Goal: Navigation & Orientation: Go to known website

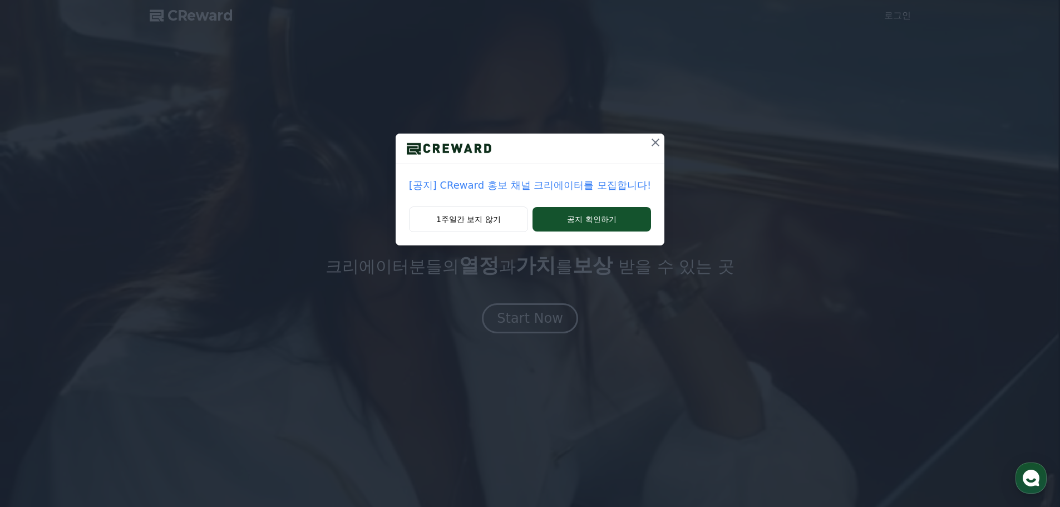
click at [653, 143] on icon at bounding box center [656, 143] width 8 height 8
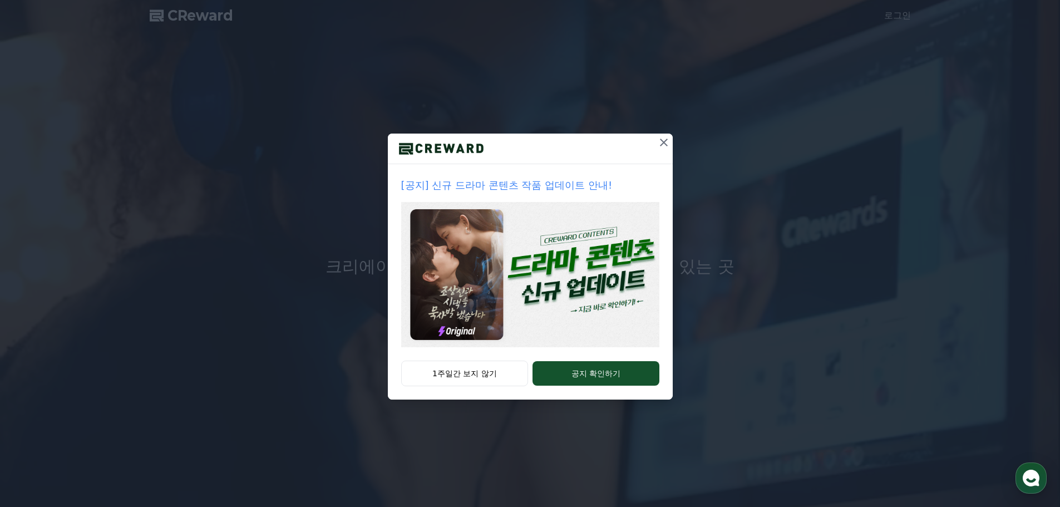
click at [662, 141] on icon at bounding box center [663, 142] width 13 height 13
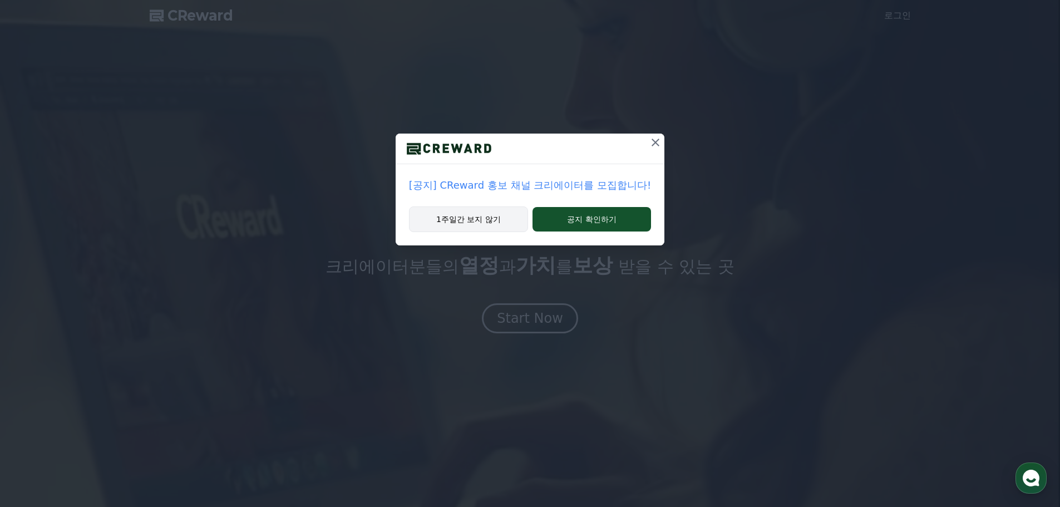
click at [505, 221] on button "1주일간 보지 않기" at bounding box center [468, 219] width 119 height 26
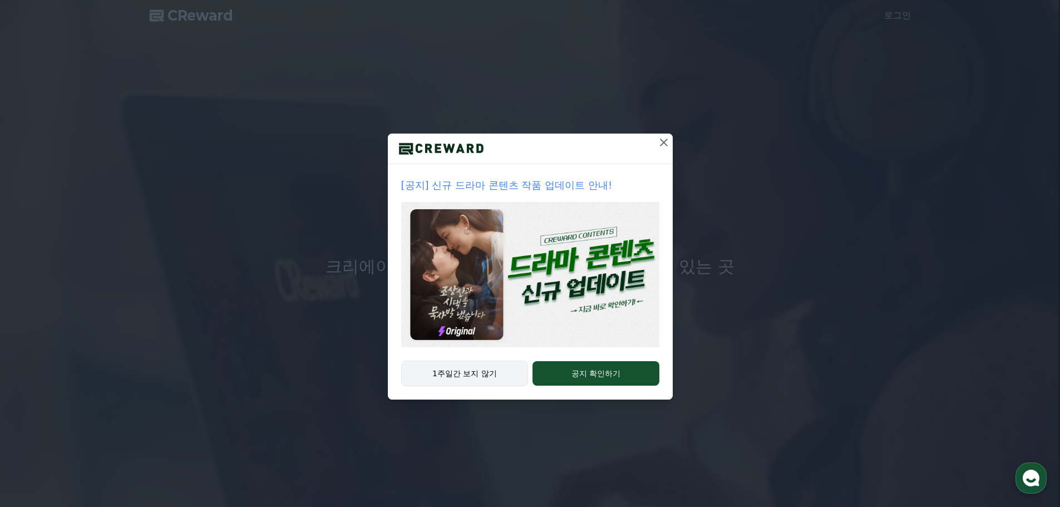
click at [487, 371] on button "1주일간 보지 않기" at bounding box center [464, 374] width 127 height 26
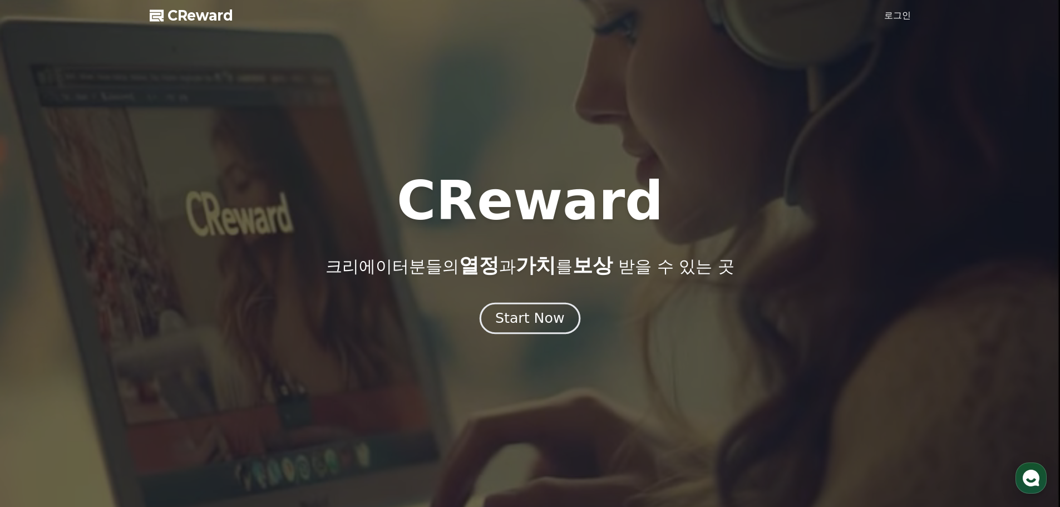
click at [524, 321] on div "Start Now" at bounding box center [529, 318] width 69 height 19
